Goal: Task Accomplishment & Management: Complete application form

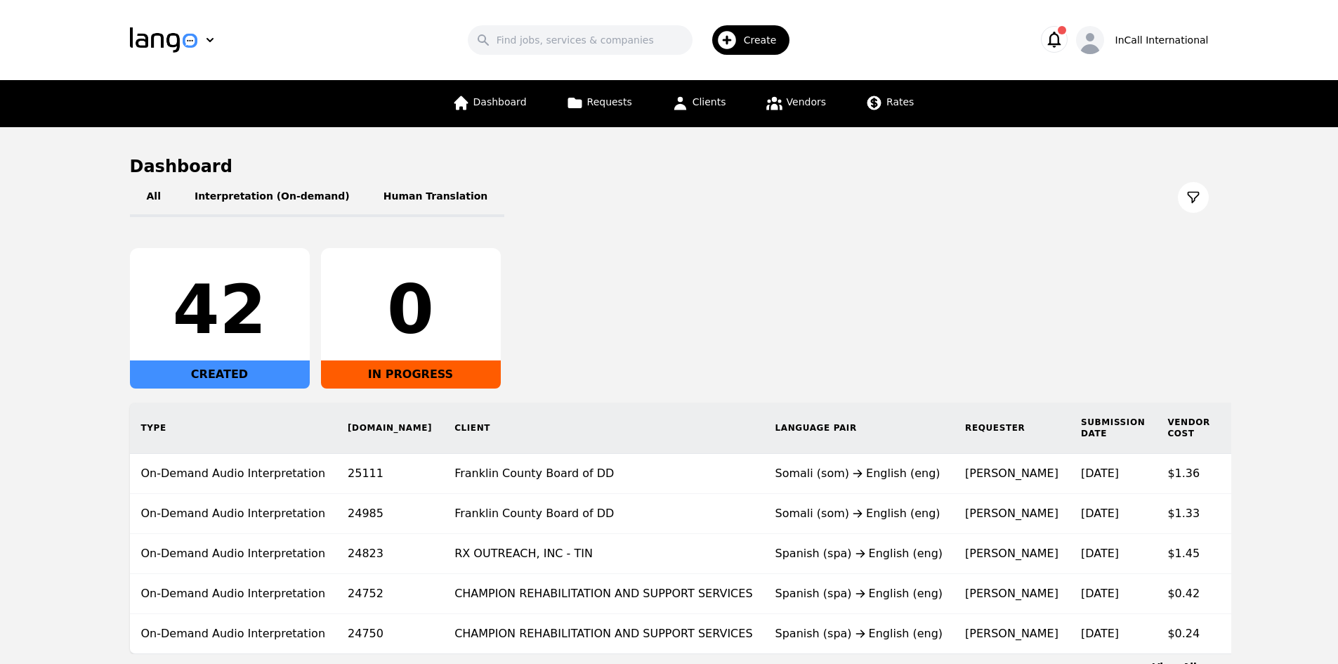
click at [737, 41] on icon "button" at bounding box center [727, 40] width 22 height 22
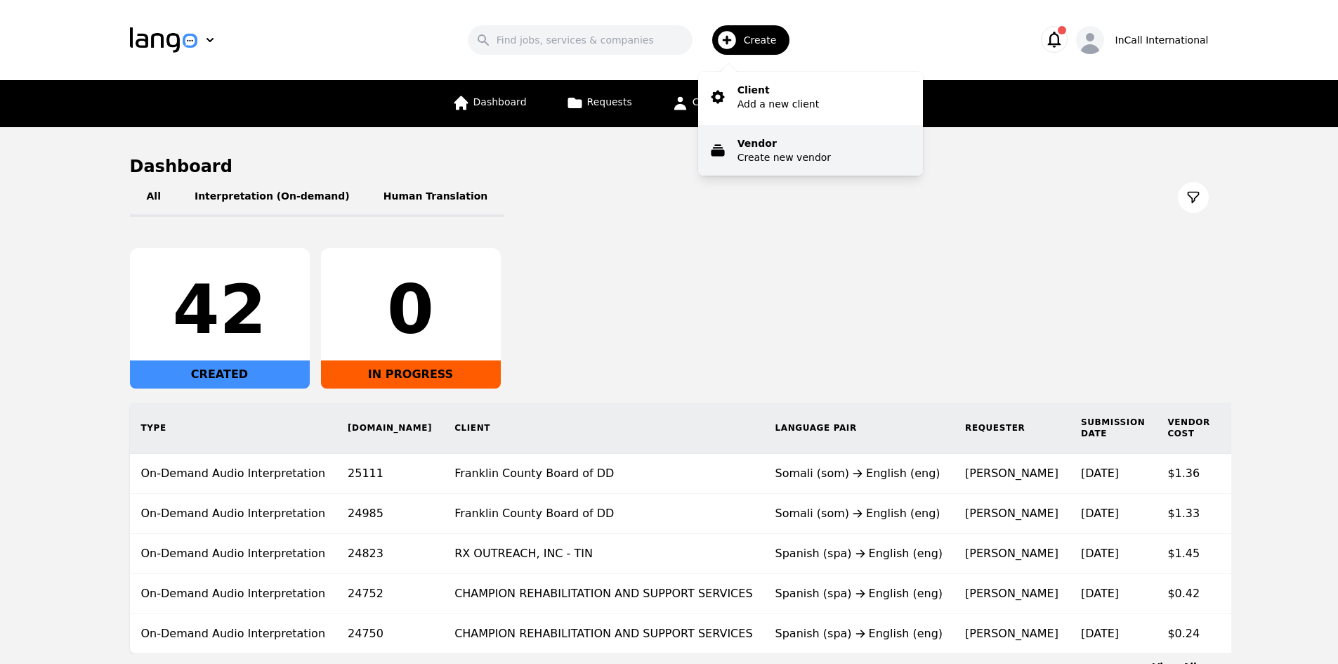
click at [767, 148] on p "Vendor" at bounding box center [784, 143] width 93 height 14
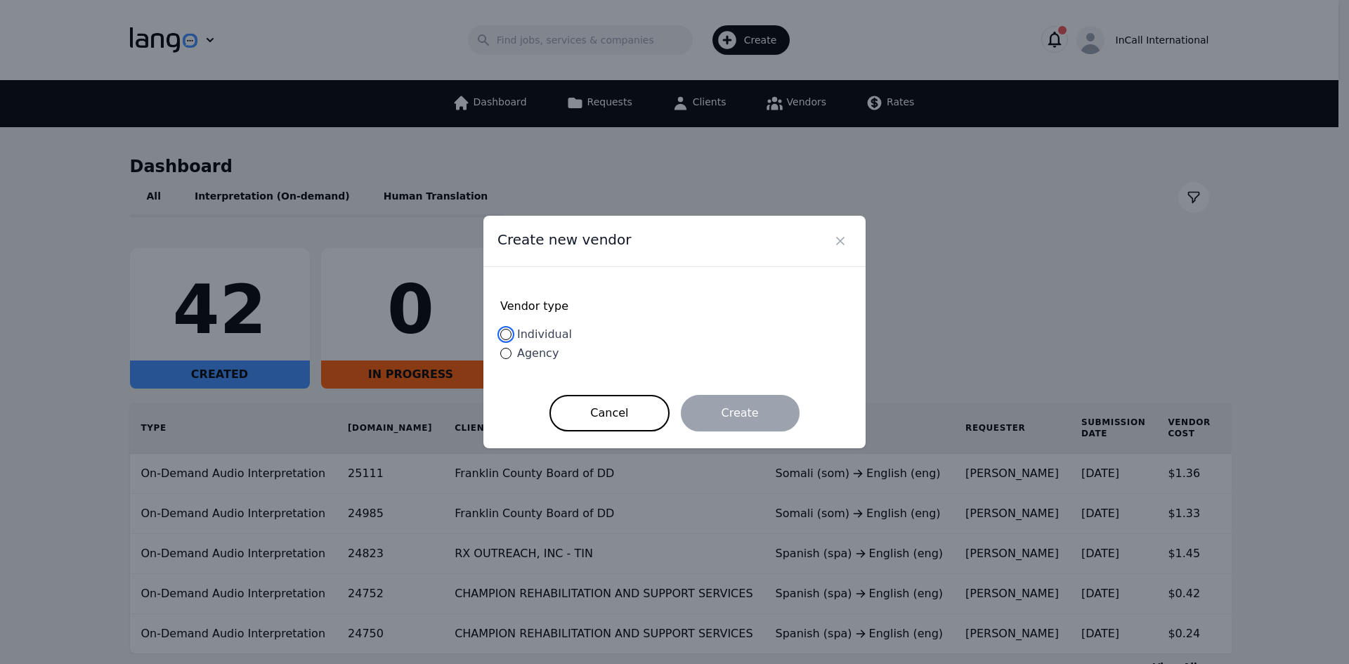
click at [504, 334] on input "Individual" at bounding box center [505, 334] width 11 height 11
radio input "true"
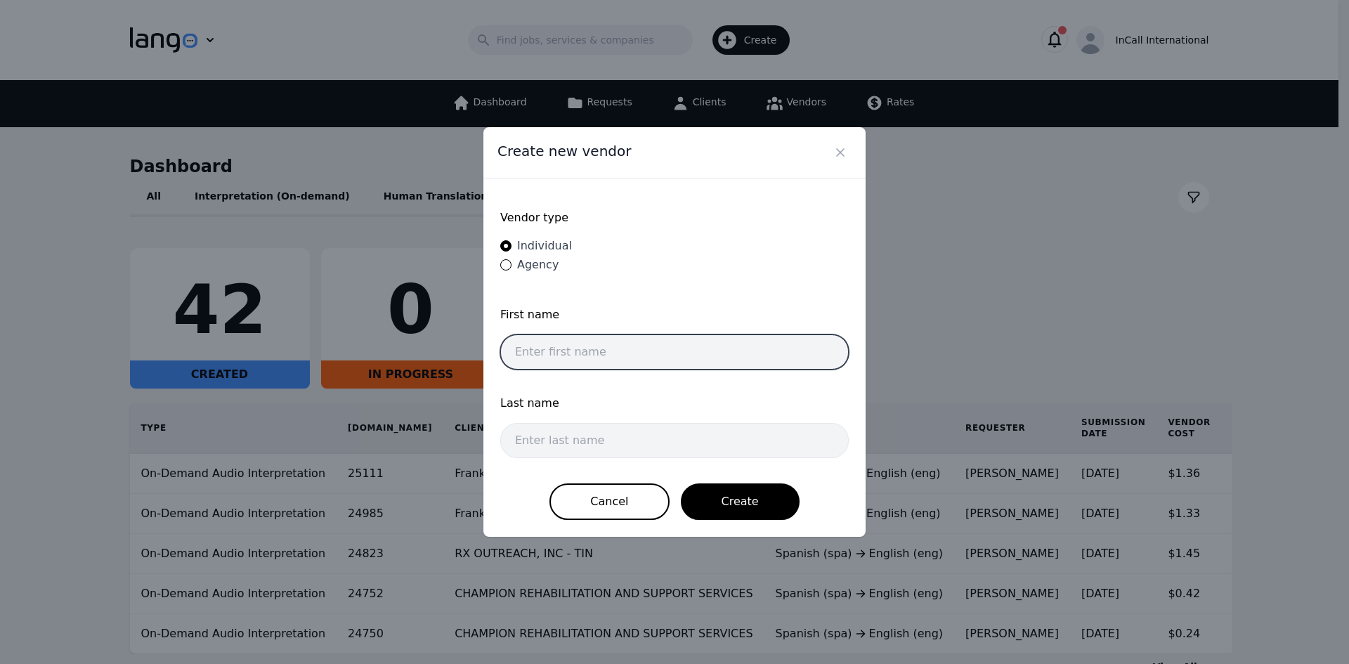
click at [578, 357] on input "text" at bounding box center [674, 351] width 348 height 35
type input "Anisa"
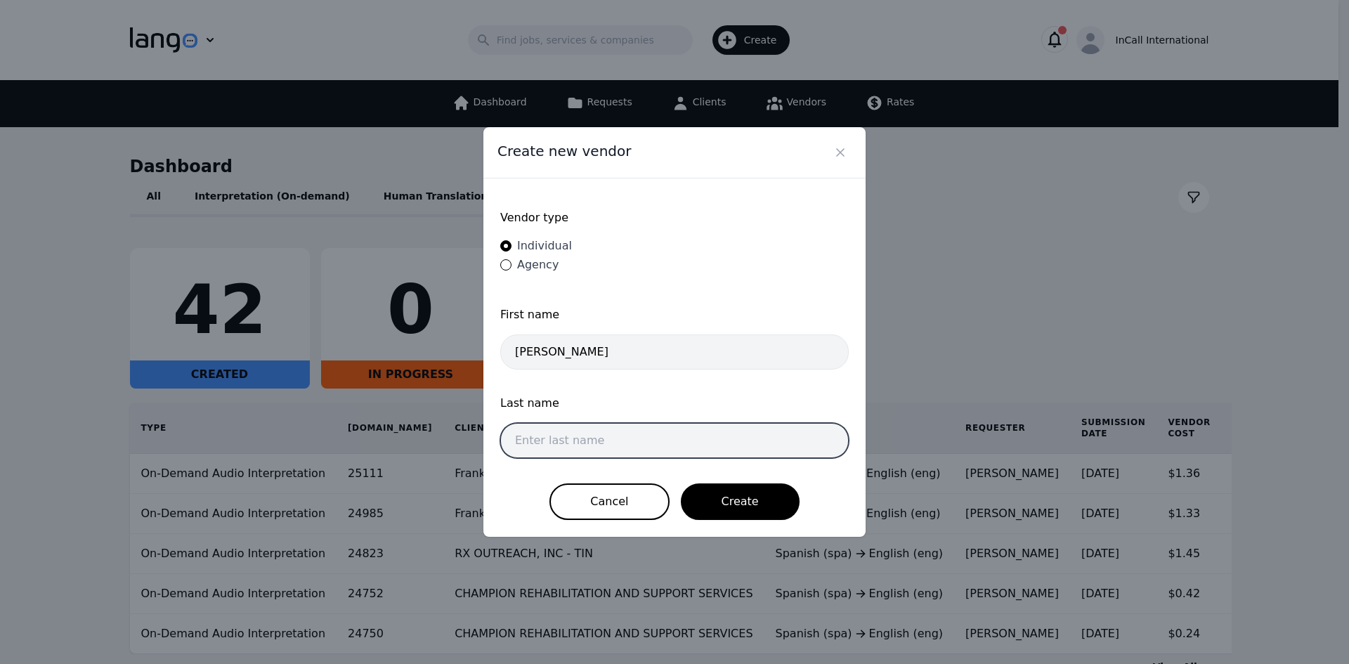
click at [548, 438] on input "text" at bounding box center [674, 440] width 348 height 35
type input "Hadi Sheikh"
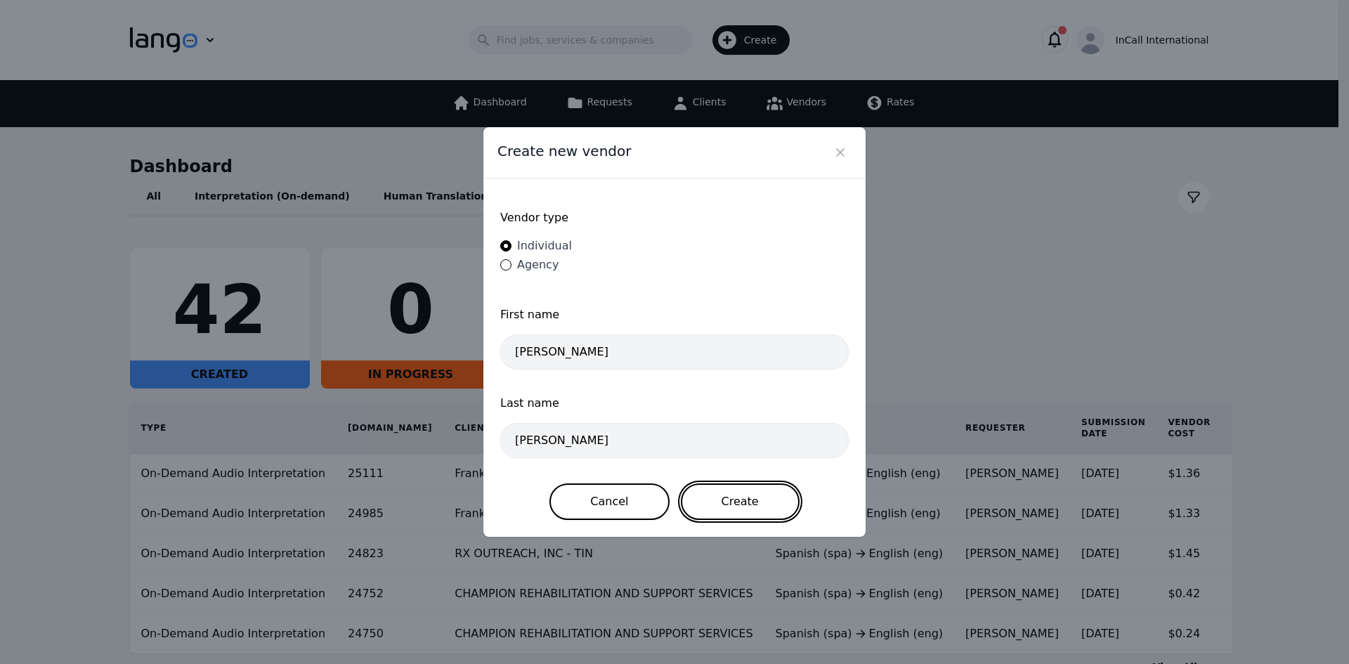
click at [715, 503] on button "Create" at bounding box center [740, 501] width 119 height 37
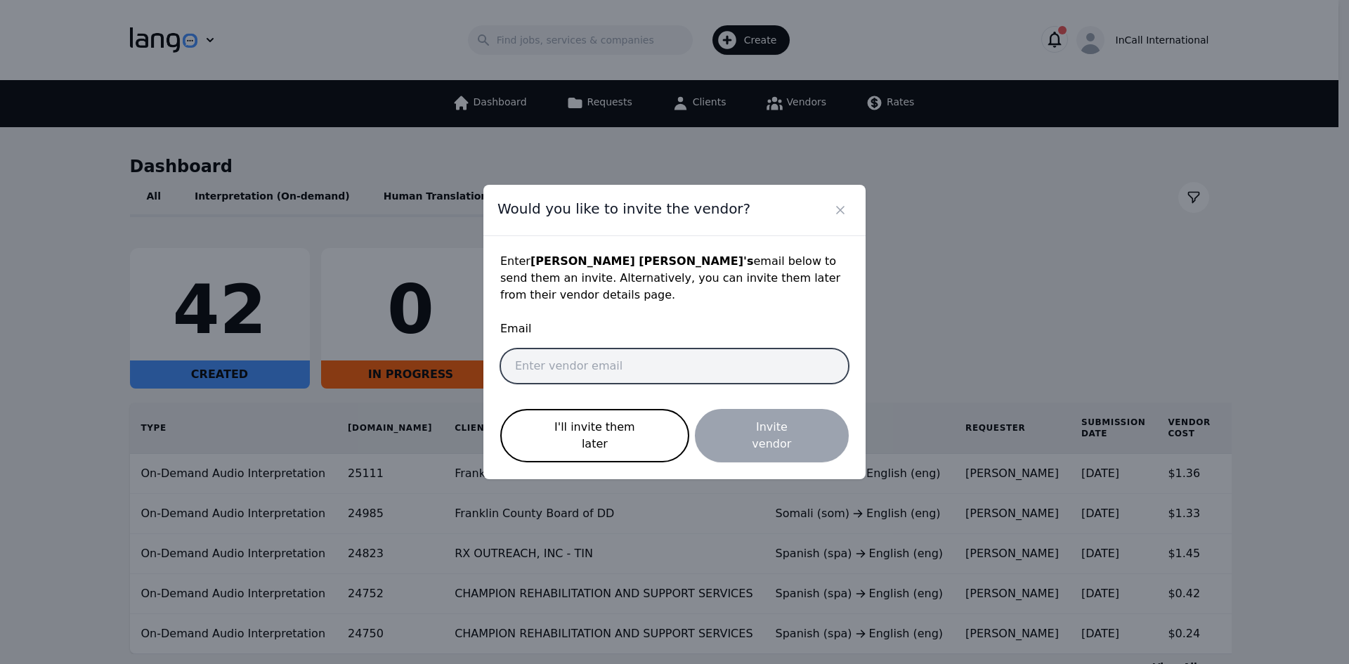
click at [592, 361] on input "email" at bounding box center [674, 365] width 348 height 35
paste input "anisah@gruponoainternational.com"
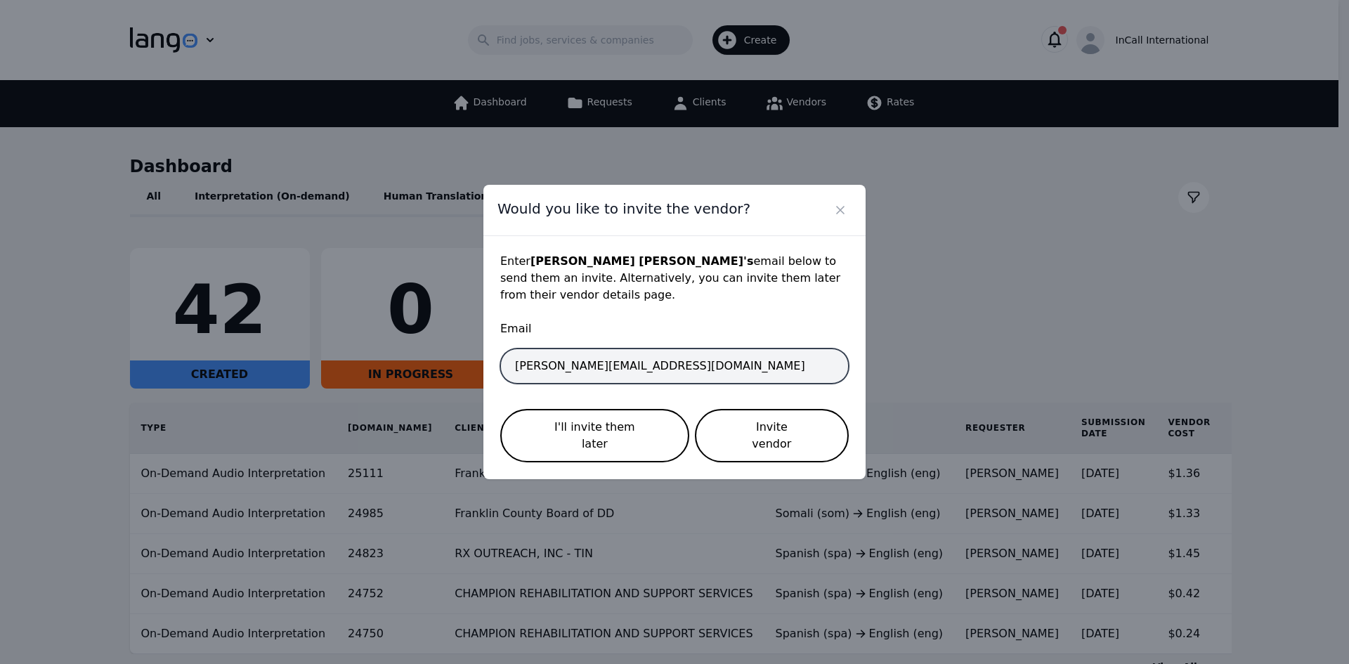
type input "anisah@gruponoainternational.com"
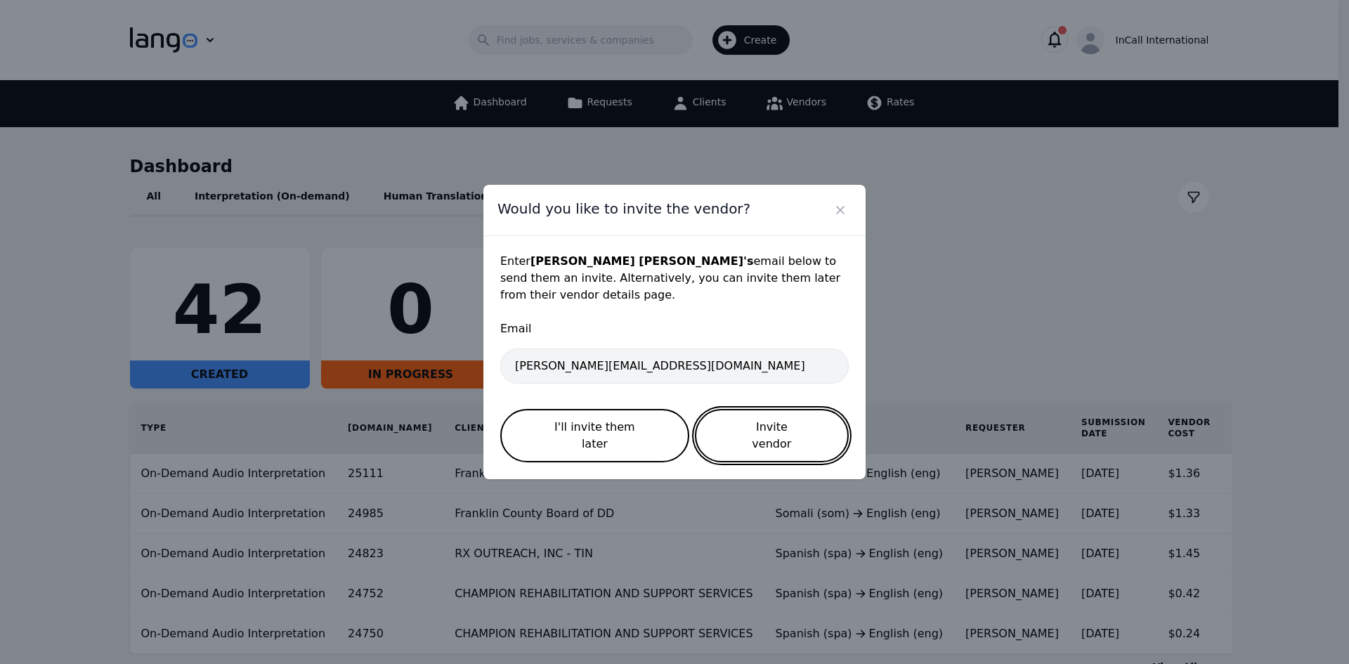
click at [792, 434] on button "Invite vendor" at bounding box center [772, 435] width 154 height 53
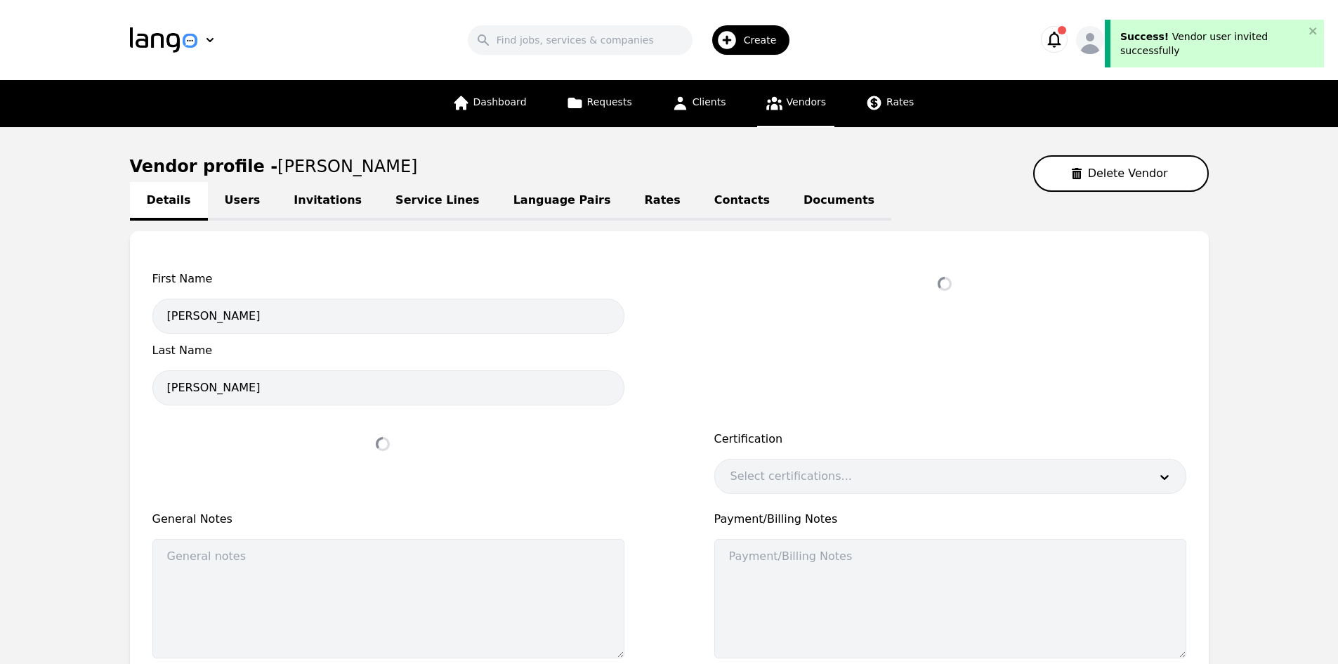
select select "active"
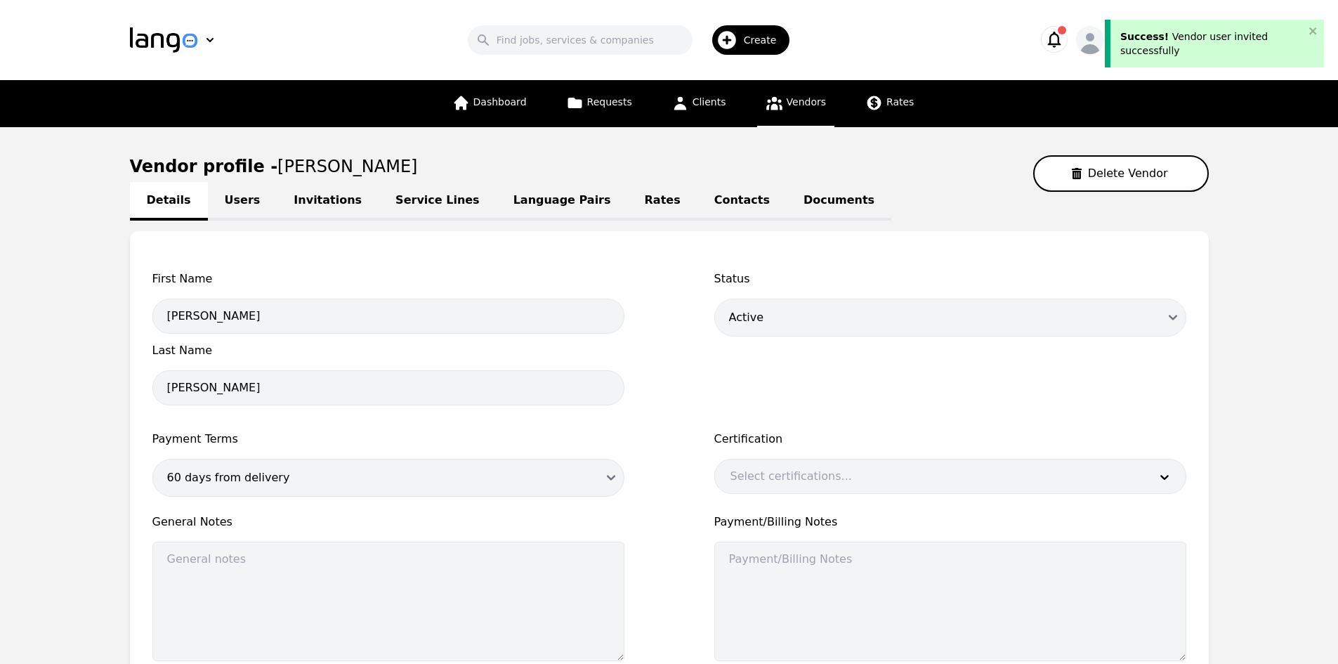
click at [1256, 273] on main "Vendor profile - Anisa Hadi Sheikh Delete Vendor Details Users Invitations Serv…" at bounding box center [669, 453] width 1338 height 652
click at [1061, 43] on icon "button" at bounding box center [1054, 40] width 13 height 16
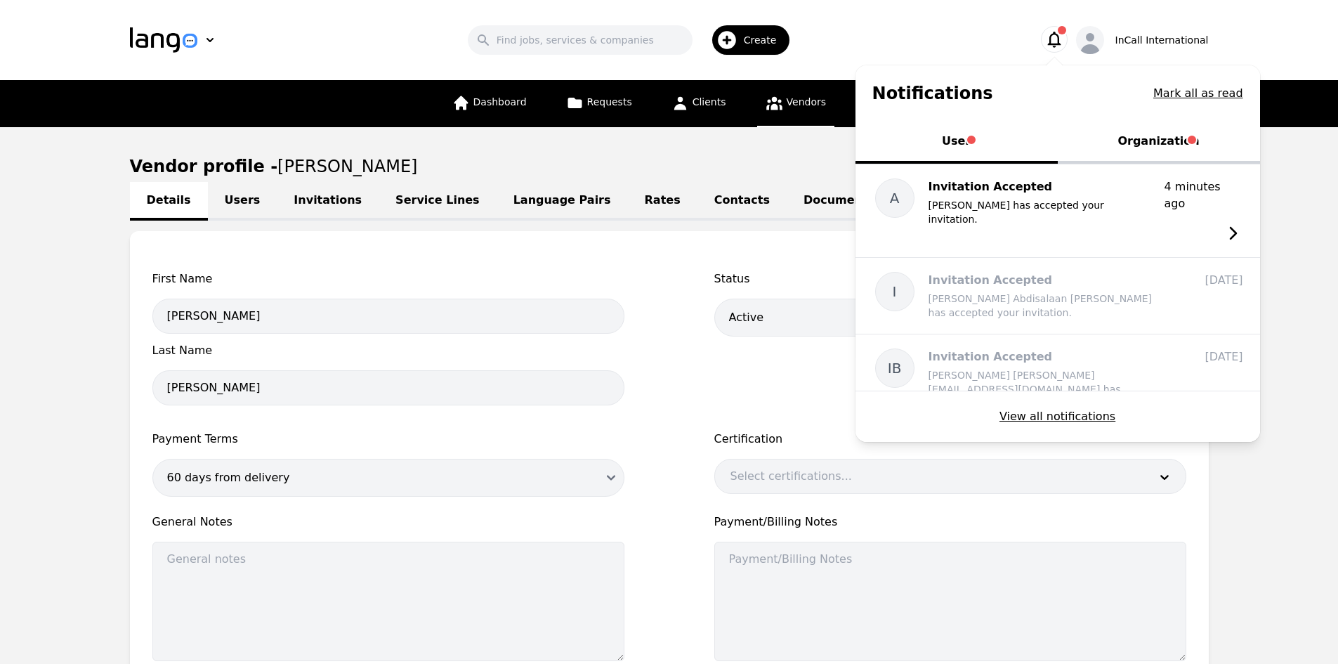
click at [1152, 128] on button "Organization" at bounding box center [1159, 143] width 202 height 42
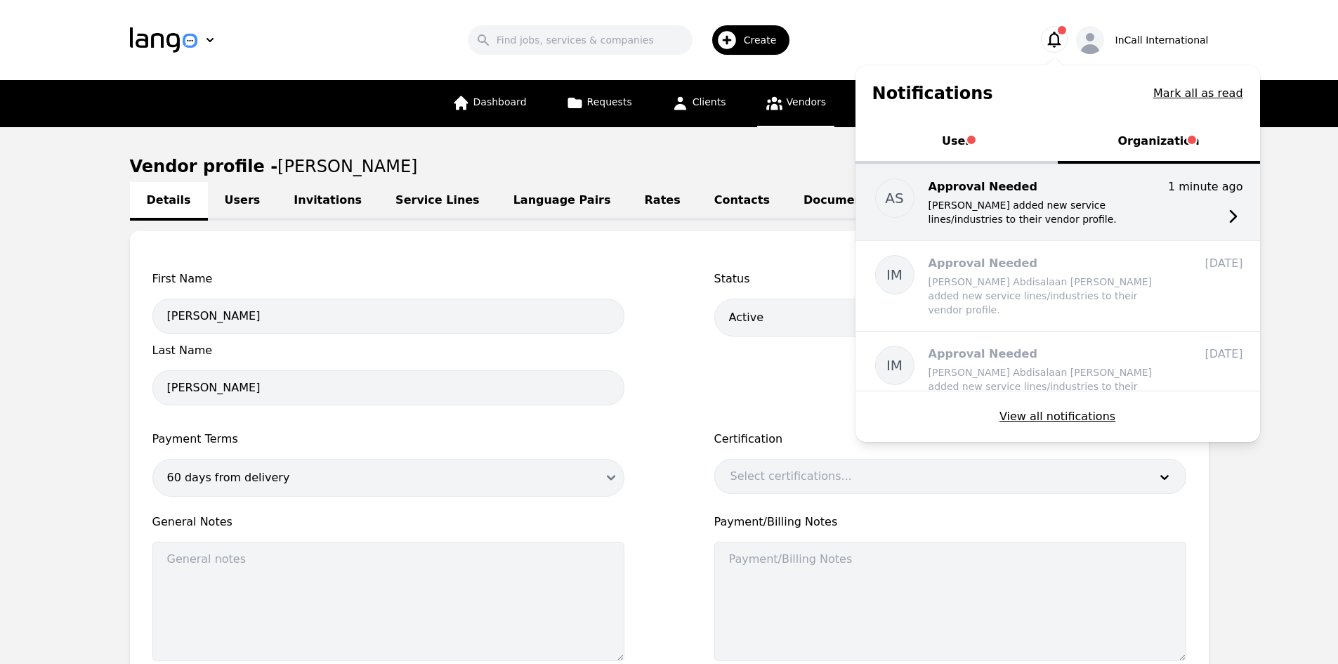
click at [987, 212] on p "[PERSON_NAME] added new service lines/industries to their vendor profile." at bounding box center [1041, 212] width 225 height 28
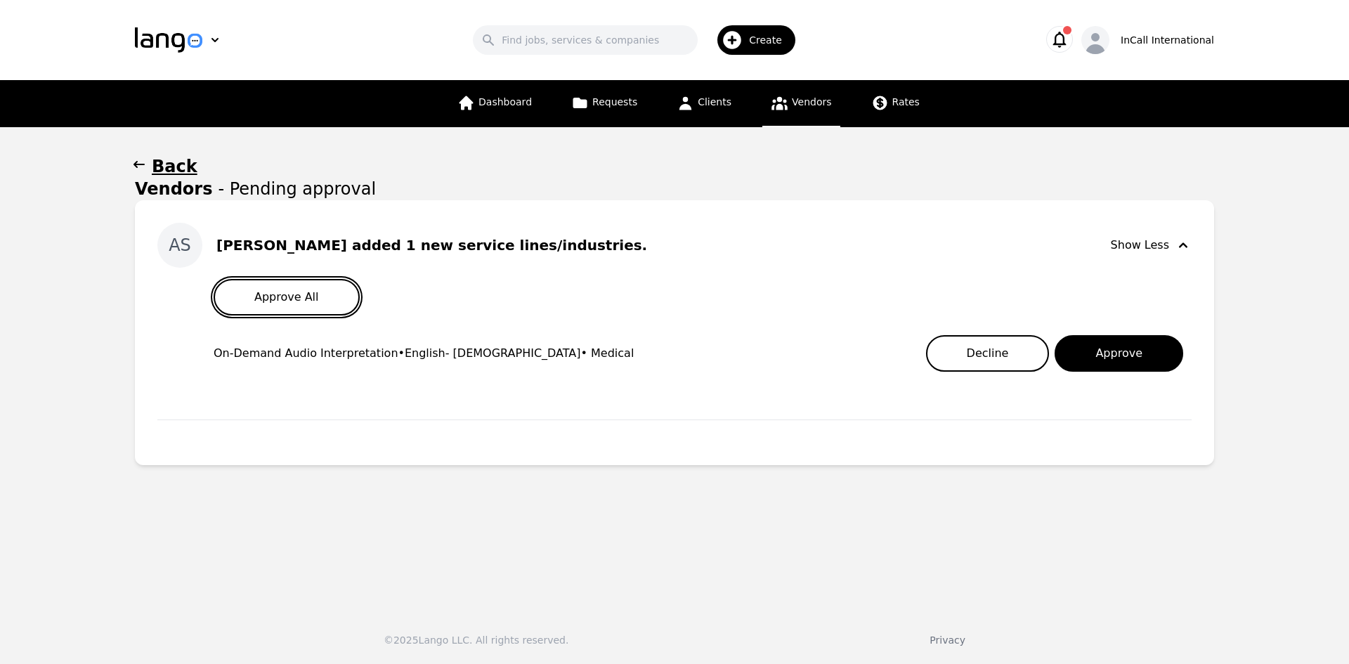
click at [282, 295] on button "Approve All" at bounding box center [287, 297] width 146 height 37
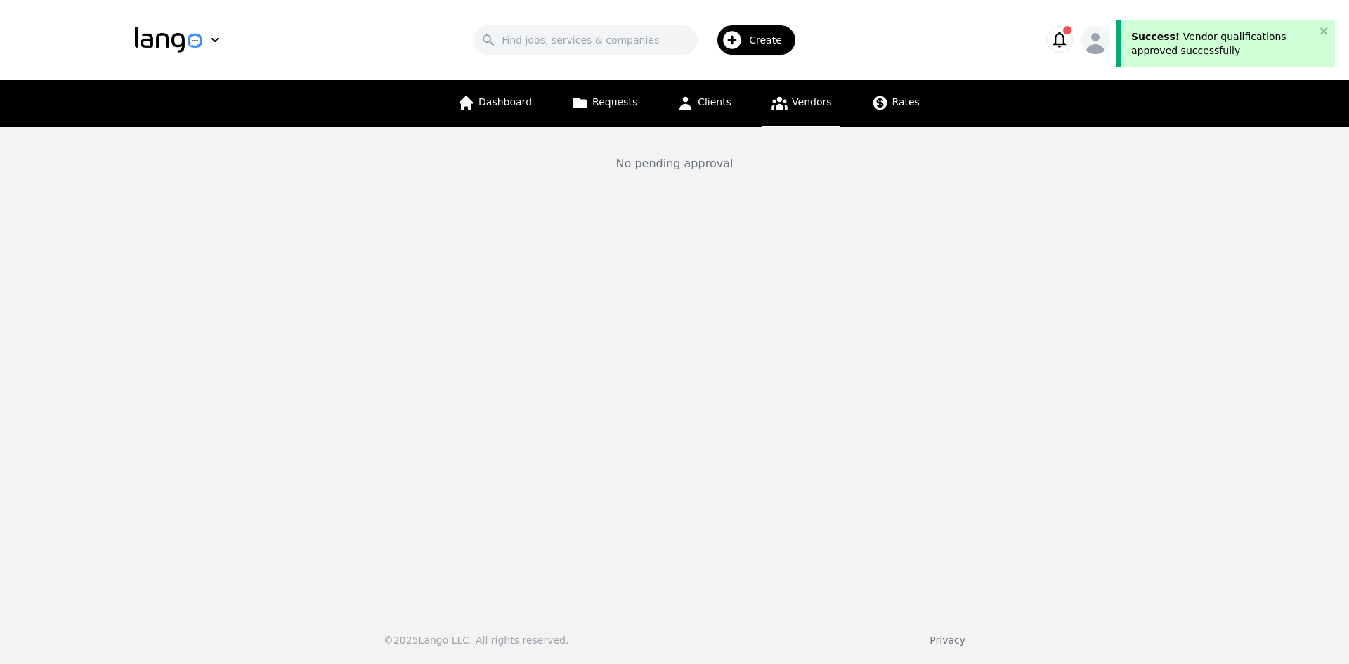
click at [1069, 39] on icon "button" at bounding box center [1060, 40] width 20 height 20
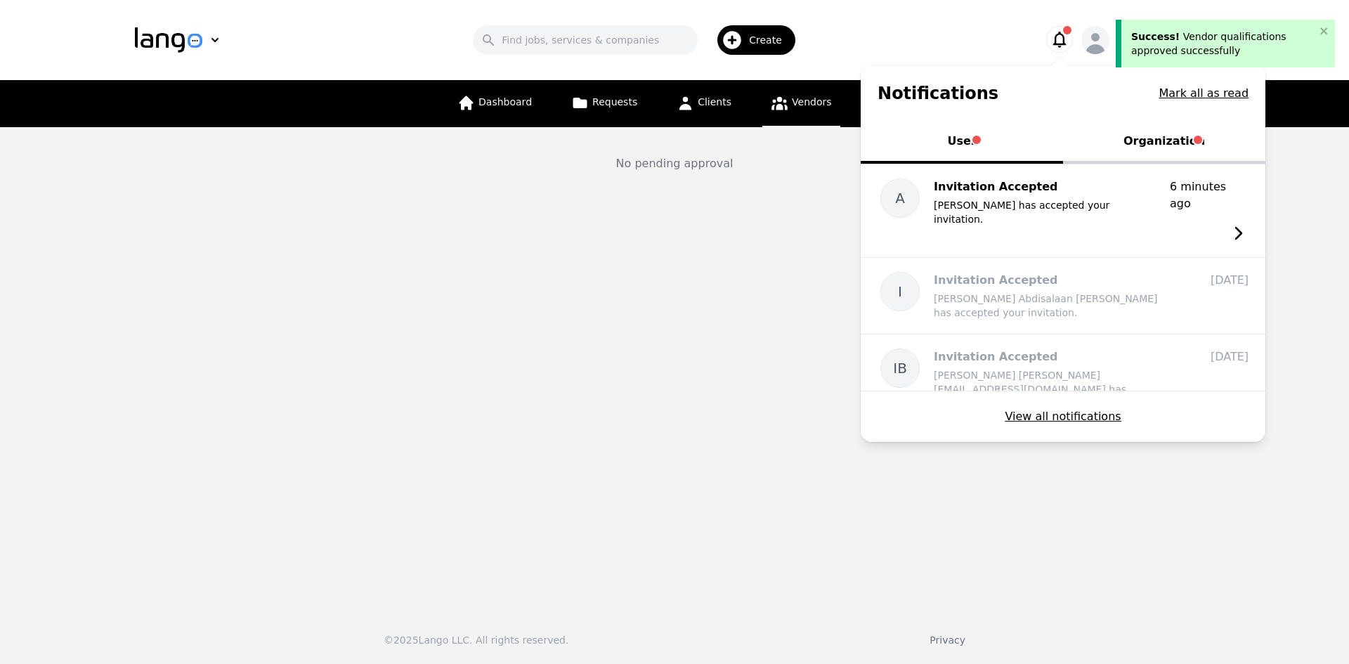
click at [1147, 145] on button "Organization" at bounding box center [1164, 143] width 202 height 42
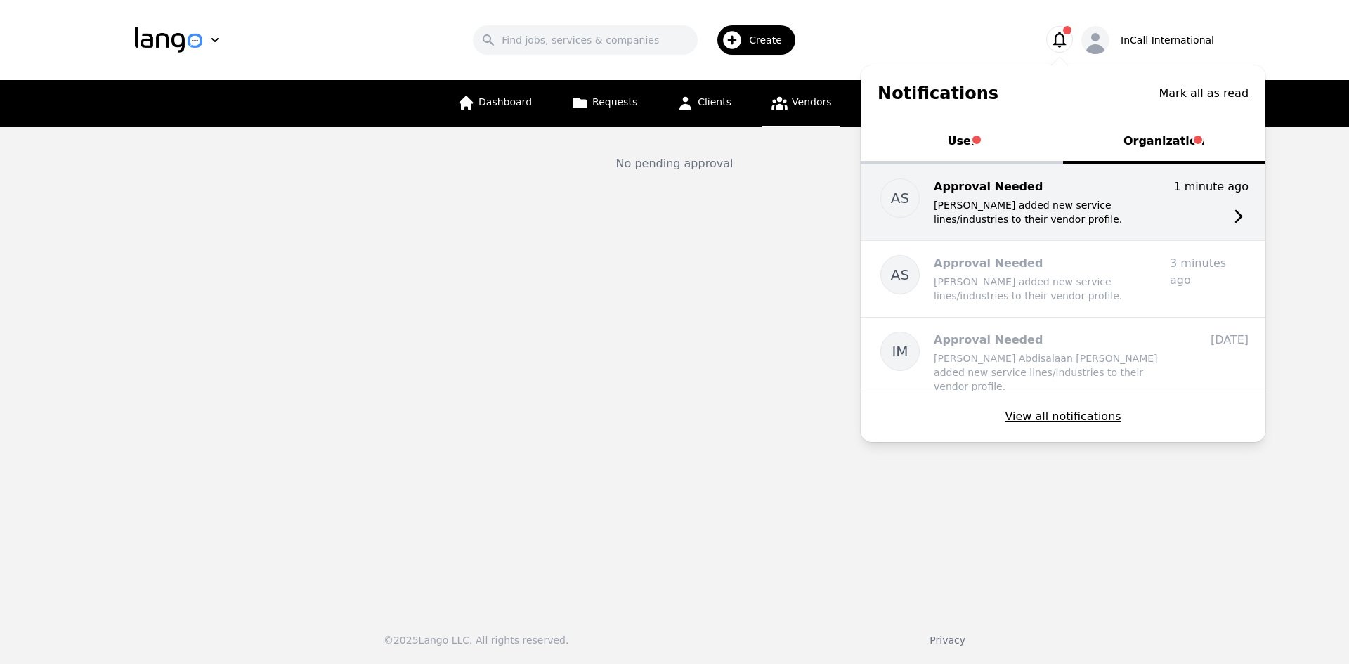
click at [998, 204] on p "[PERSON_NAME] added new service lines/industries to their vendor profile." at bounding box center [1046, 212] width 225 height 28
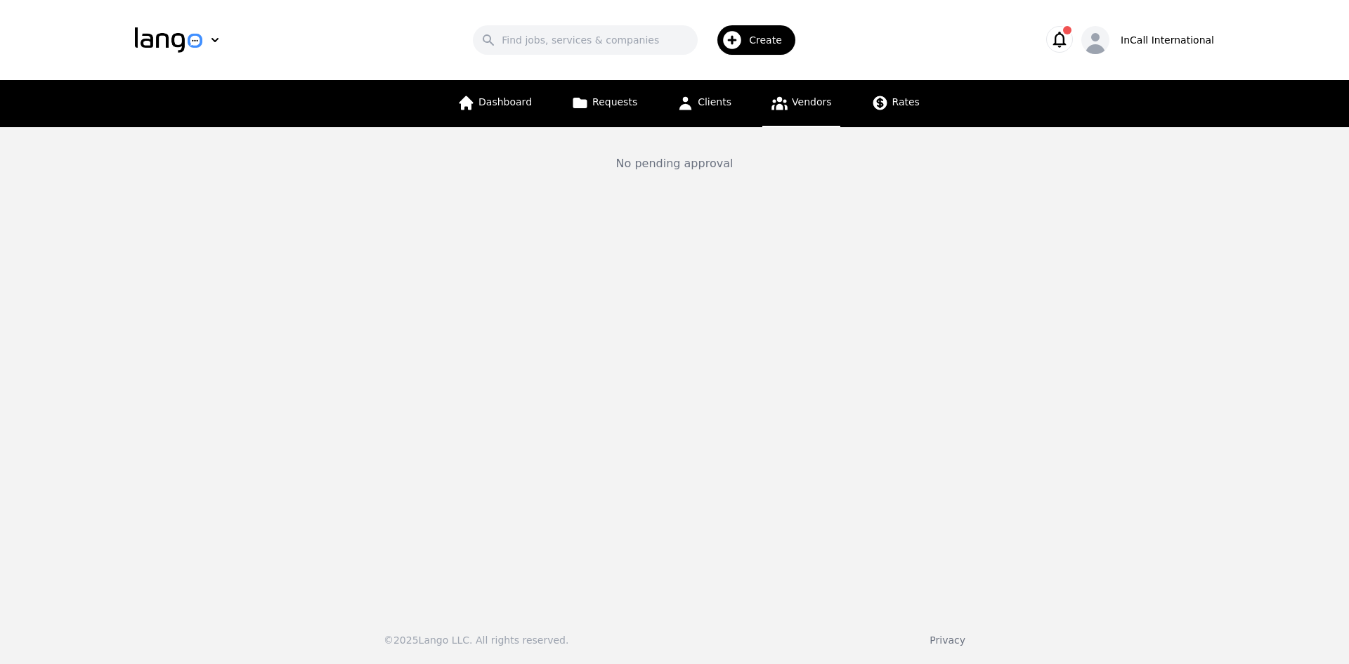
click at [1067, 35] on icon "button" at bounding box center [1059, 40] width 13 height 16
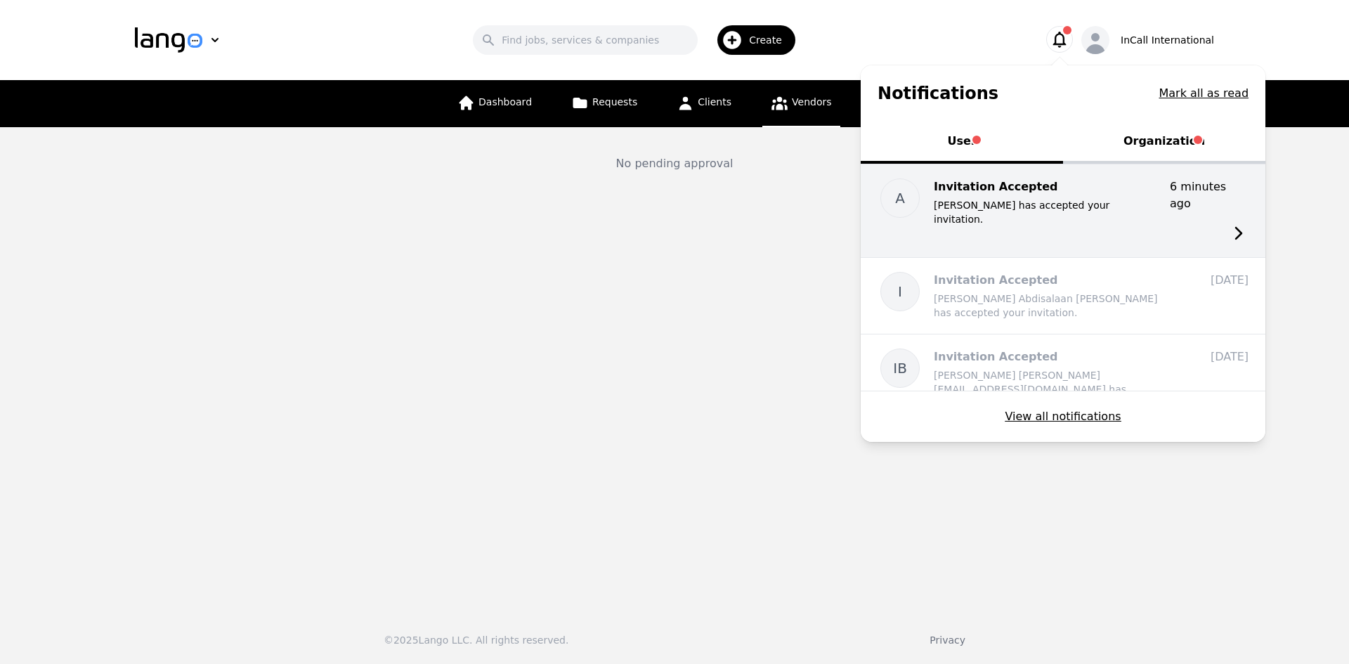
click at [1033, 183] on p "Invitation Accepted" at bounding box center [1046, 186] width 225 height 17
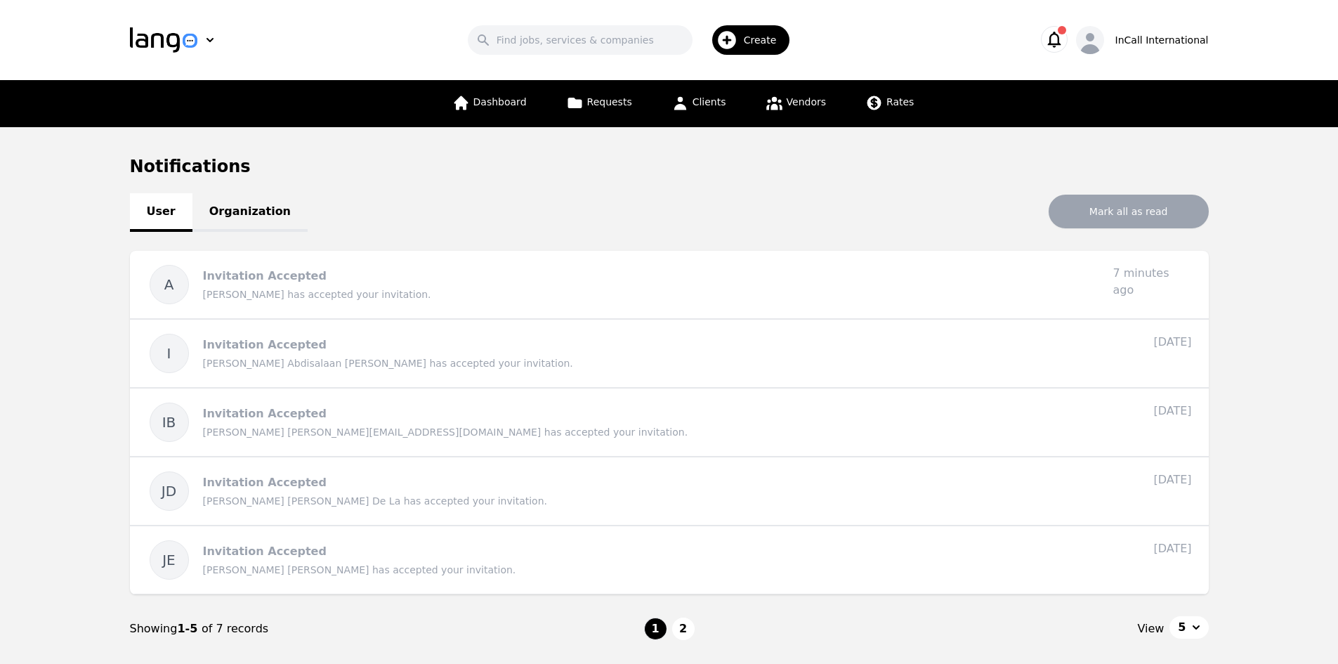
click at [1064, 41] on icon "button" at bounding box center [1055, 40] width 20 height 20
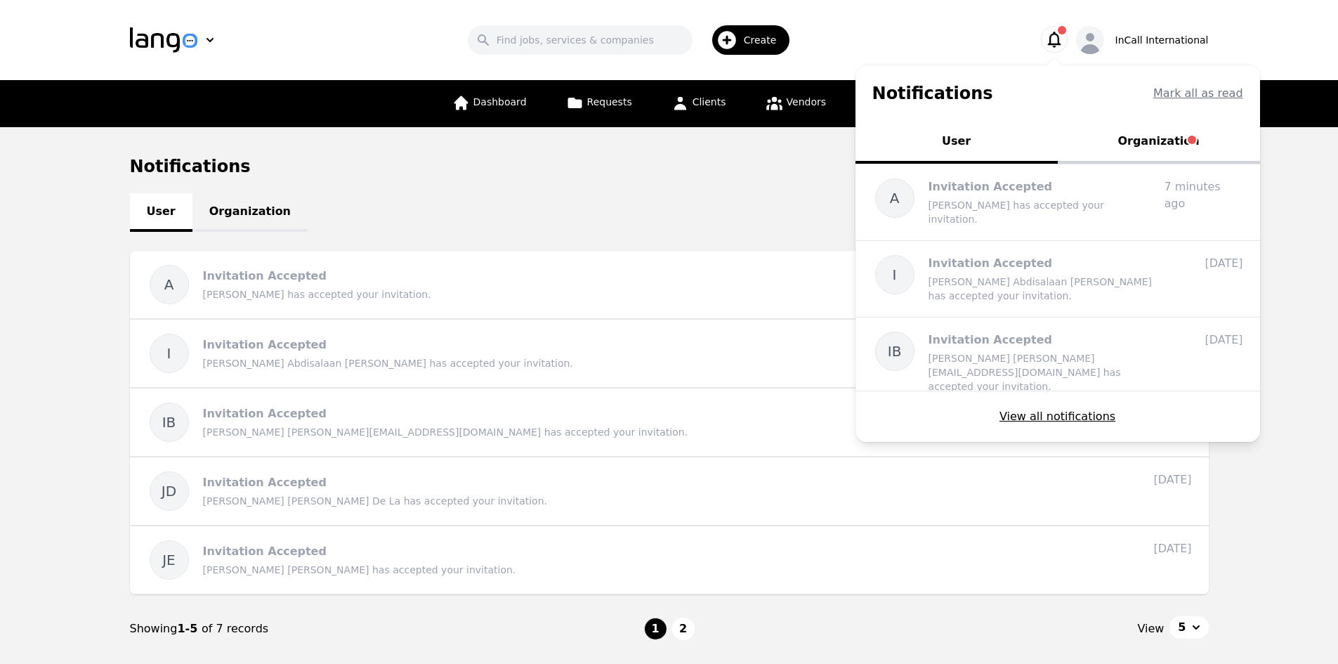
click at [1180, 145] on button "Organization" at bounding box center [1159, 143] width 202 height 42
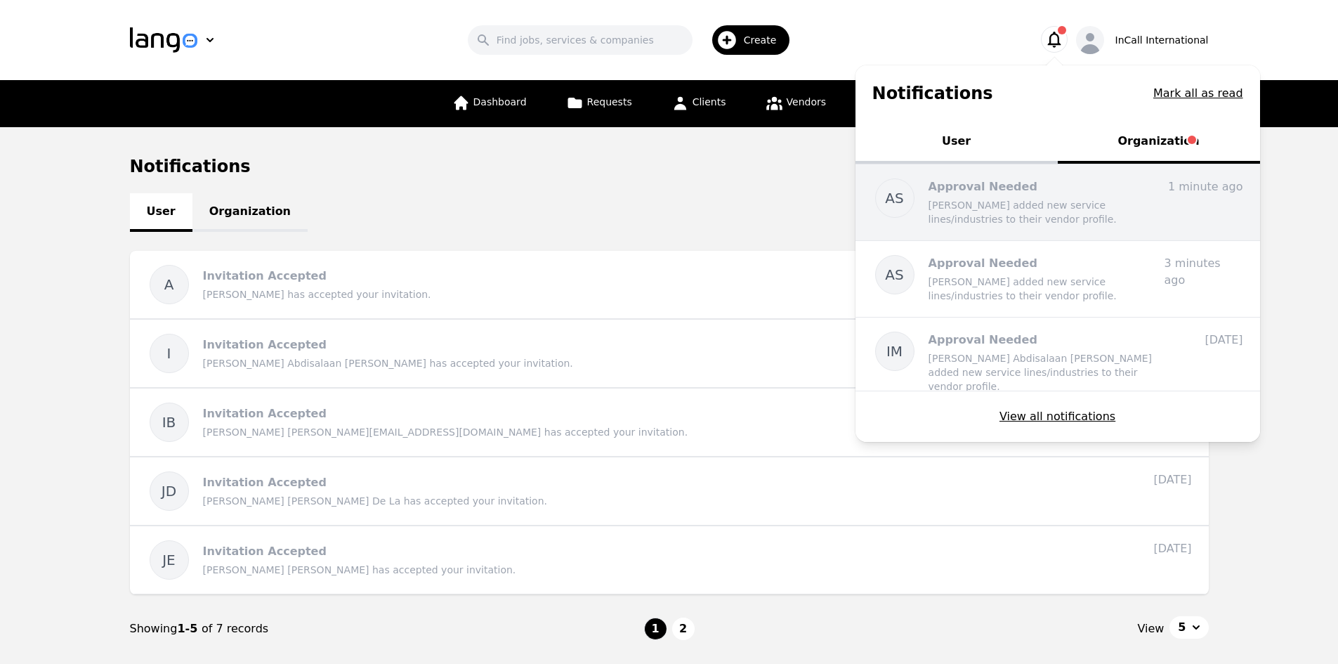
click at [1005, 208] on p "[PERSON_NAME] added new service lines/industries to their vendor profile." at bounding box center [1041, 212] width 225 height 28
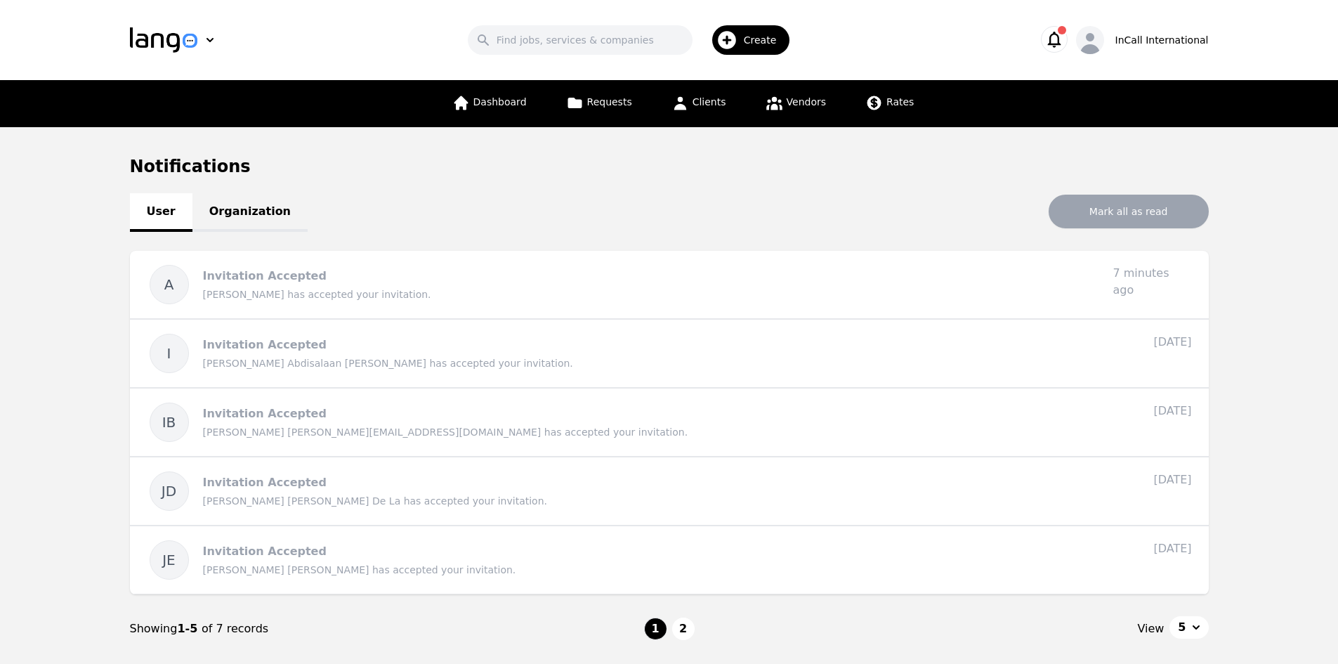
click at [1067, 33] on span "button" at bounding box center [1062, 30] width 8 height 8
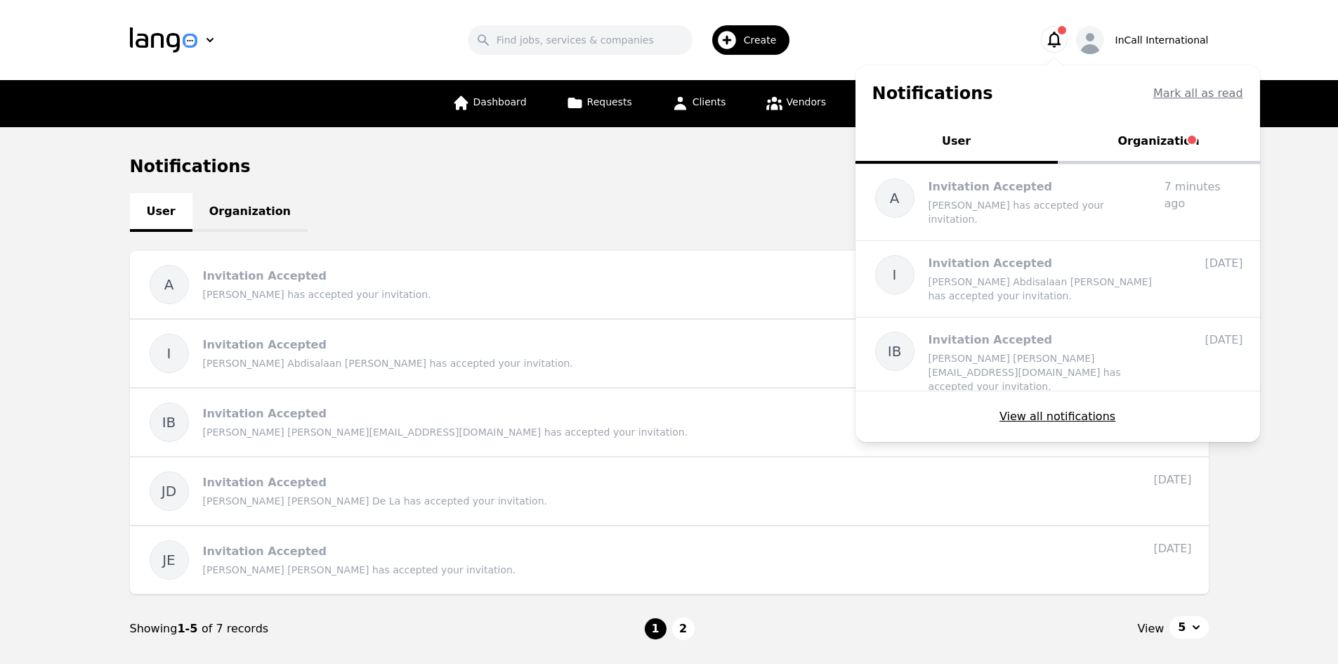
click at [1129, 146] on button "Organization" at bounding box center [1159, 143] width 202 height 42
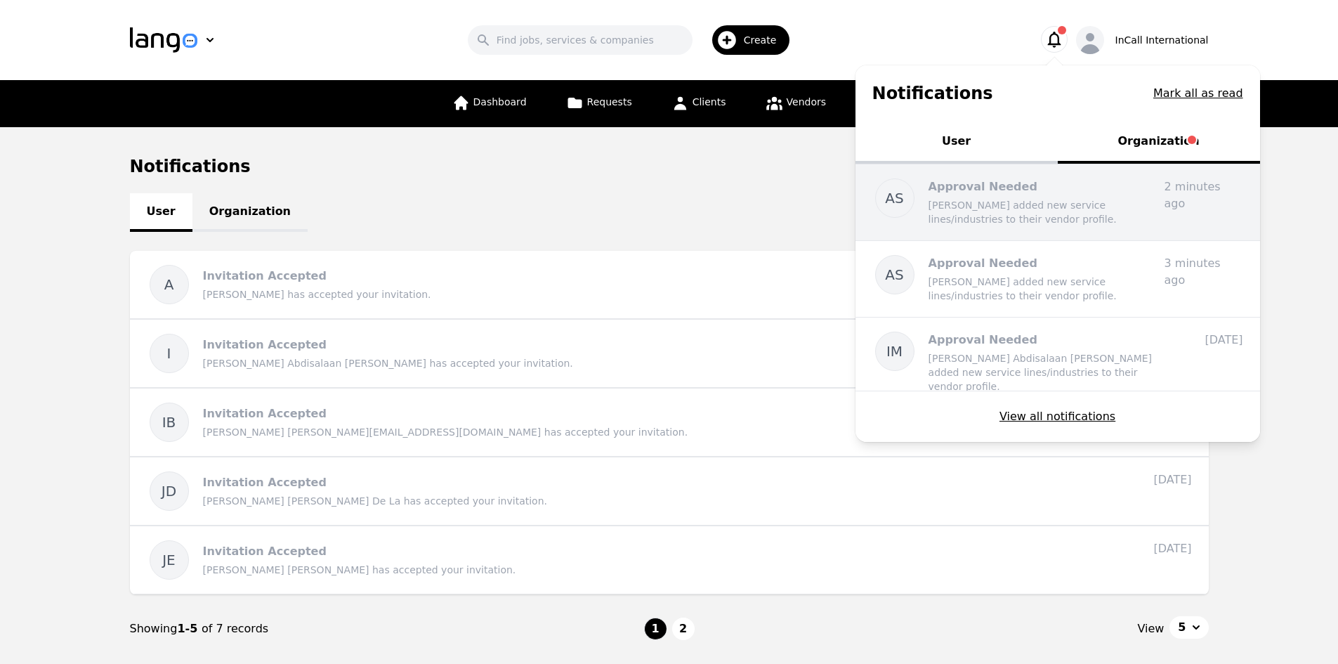
click at [971, 212] on p "[PERSON_NAME] added new service lines/industries to their vendor profile." at bounding box center [1041, 212] width 225 height 28
drag, startPoint x: 971, startPoint y: 212, endPoint x: 681, endPoint y: 595, distance: 480.5
click at [970, 212] on p "[PERSON_NAME] added new service lines/industries to their vendor profile." at bounding box center [1041, 212] width 225 height 28
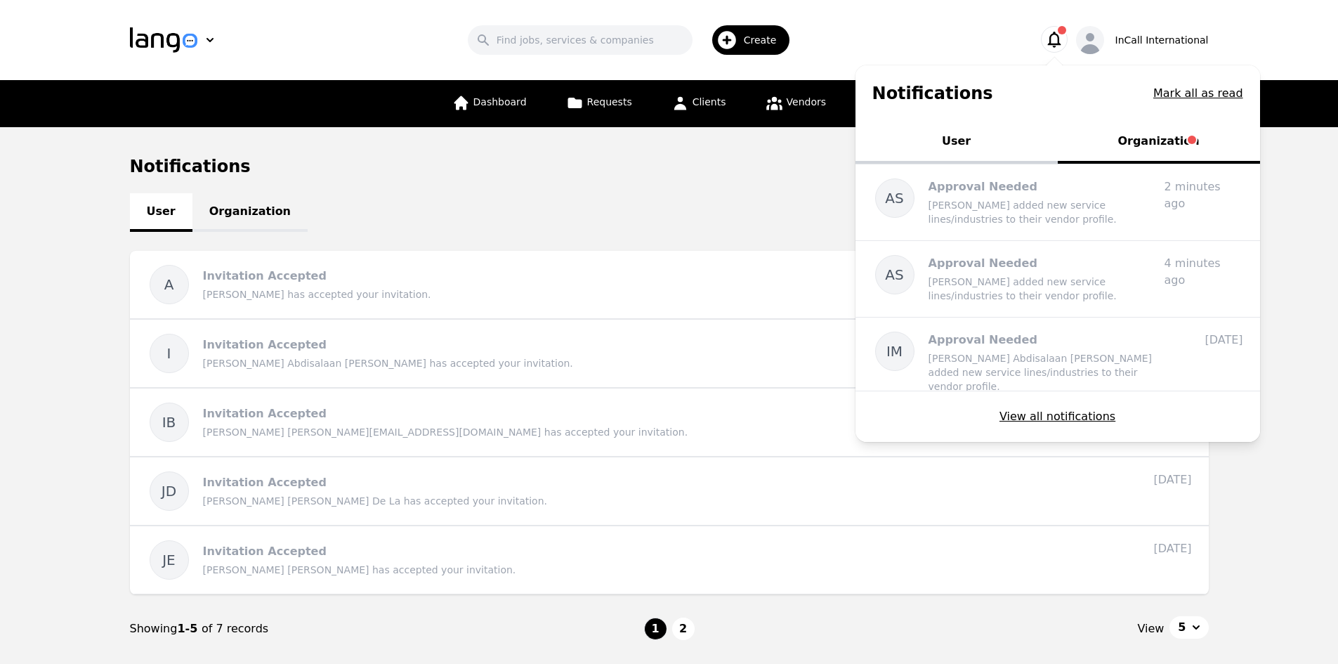
click at [1250, 467] on main "Notifications User Organization Mark all as read A Invitation Accepted [PERSON_…" at bounding box center [669, 409] width 1338 height 564
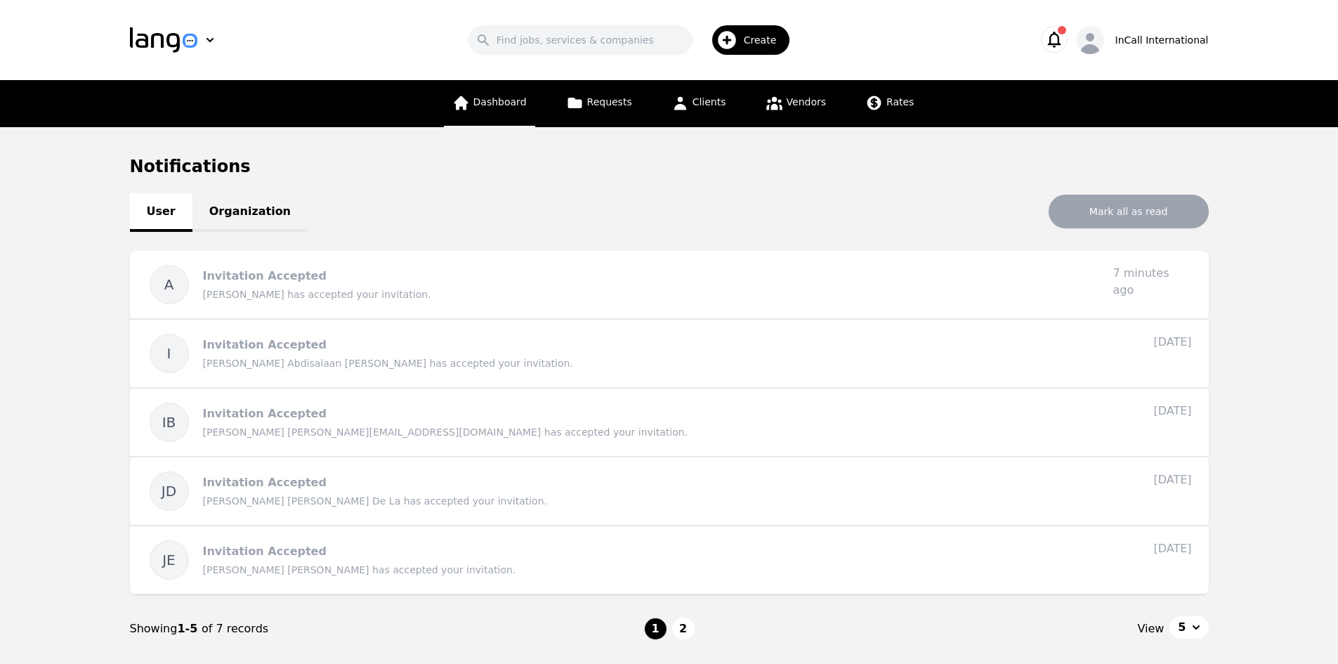
click at [469, 110] on icon at bounding box center [461, 103] width 18 height 18
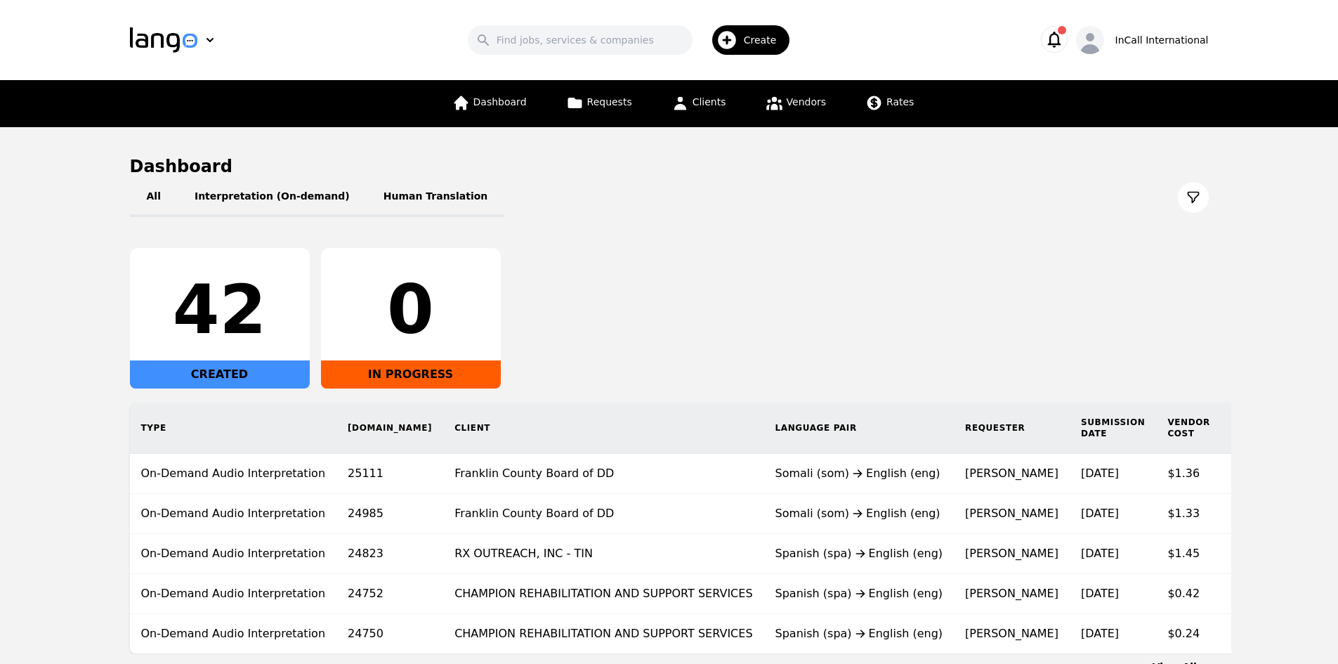
click at [86, 240] on main "Dashboard All Interpretation (On-demand) Human Translation 42 CREATED 0 IN PROG…" at bounding box center [669, 414] width 1338 height 575
